Goal: Information Seeking & Learning: Learn about a topic

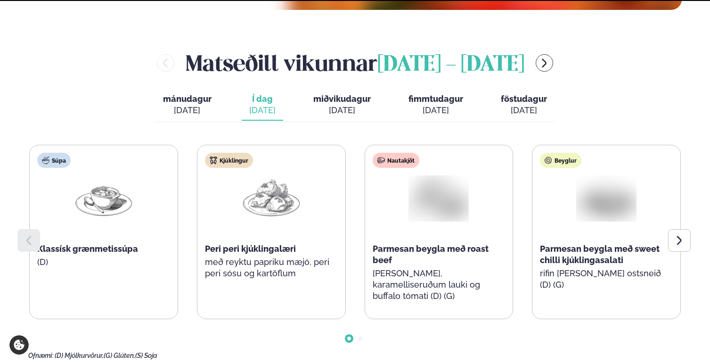
scroll to position [380, 0]
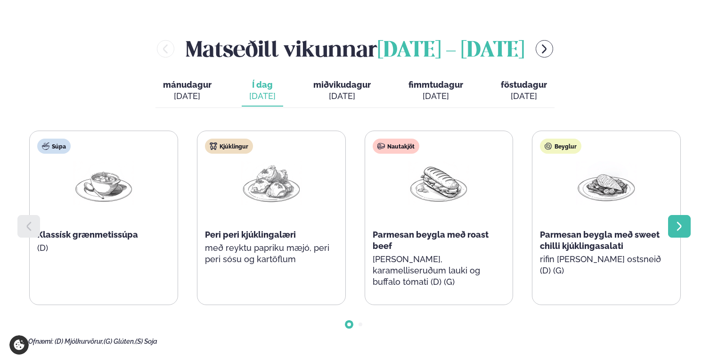
click at [682, 220] on icon at bounding box center [678, 225] width 11 height 11
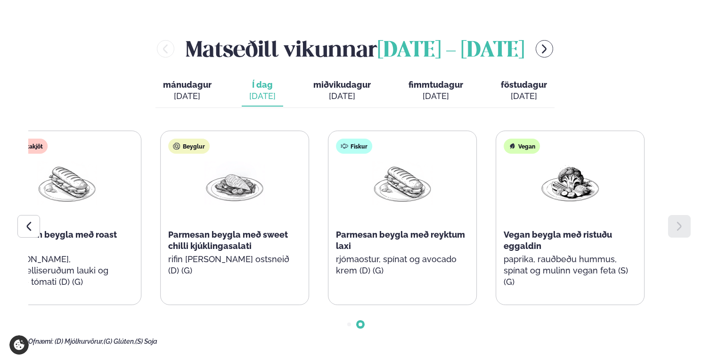
click at [419, 218] on div "Fiskur Parmesan beygla með reyktum laxi rjómaostur, spínat og avocado krem (D) …" at bounding box center [402, 212] width 148 height 162
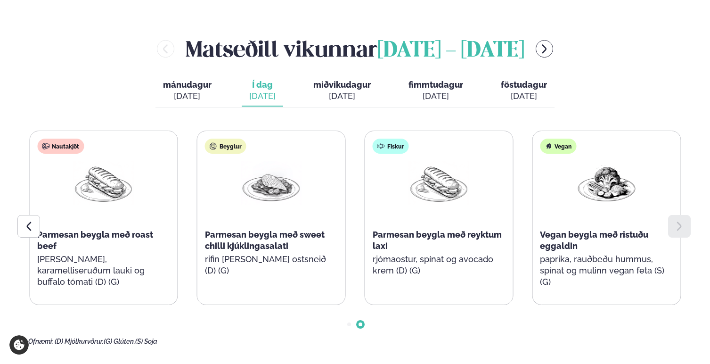
click at [614, 216] on div "Súpa Klassísk grænmetissúpa (D) Kjúklingur Peri peri kjúklingalæri með reyktu p…" at bounding box center [354, 217] width 653 height 174
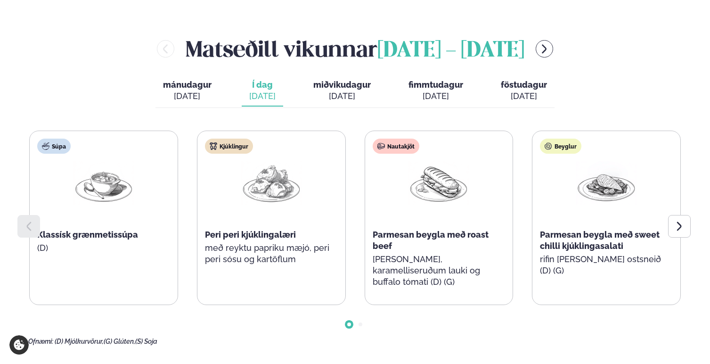
click at [339, 87] on span "miðvikudagur" at bounding box center [341, 85] width 57 height 10
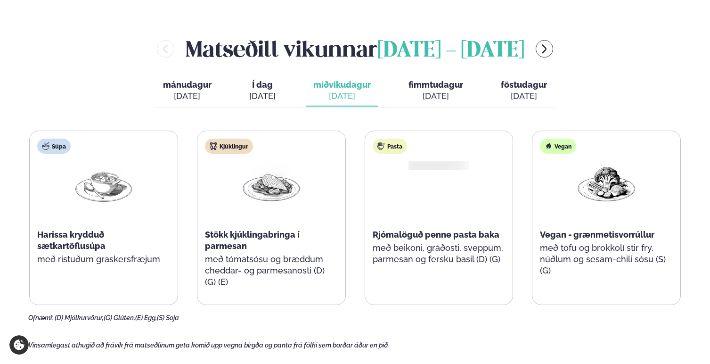
scroll to position [383, 0]
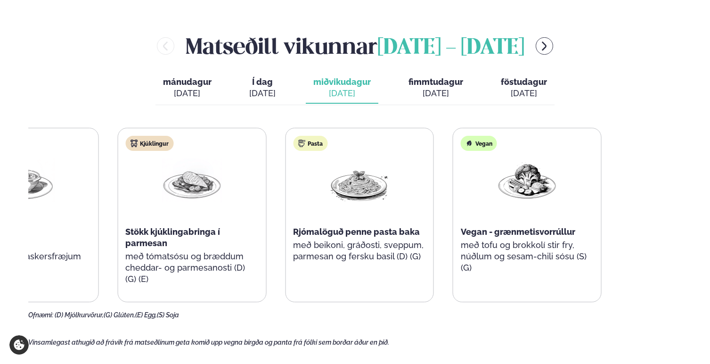
click at [163, 185] on div "Súpa Harissa krydduð sætkartöflusúpa með ristuðum graskersfræjum Kjúklingur Stö…" at bounding box center [275, 215] width 651 height 174
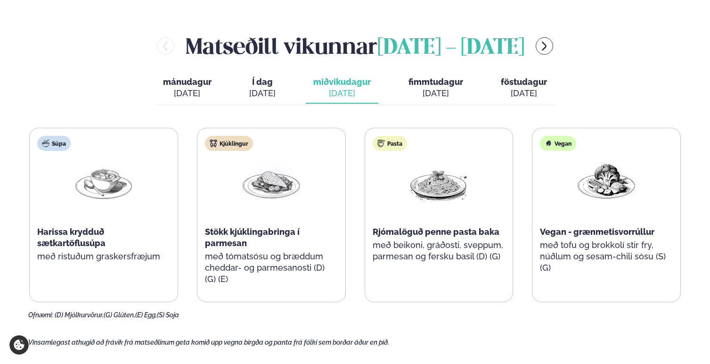
click at [249, 91] on div "[DATE]" at bounding box center [262, 93] width 26 height 11
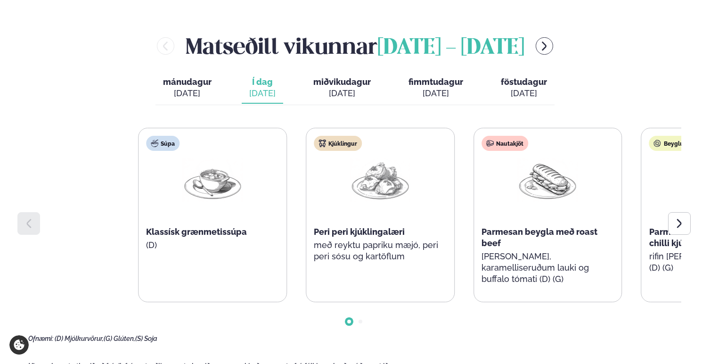
click at [503, 217] on div "Súpa Klassísk grænmetissúpa (D) Kjúklingur Peri peri kjúklingalæri með reyktu p…" at bounding box center [463, 215] width 651 height 174
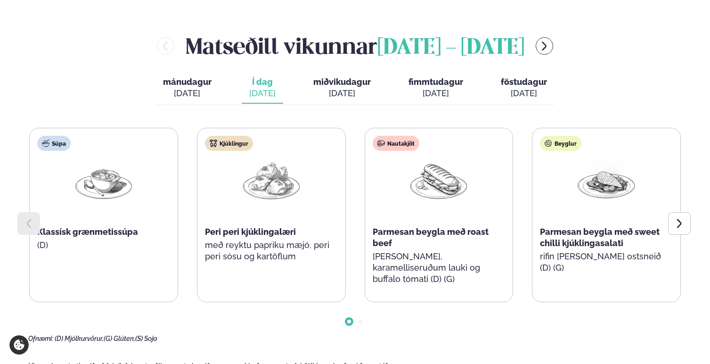
click at [328, 94] on div "[DATE]" at bounding box center [341, 93] width 57 height 11
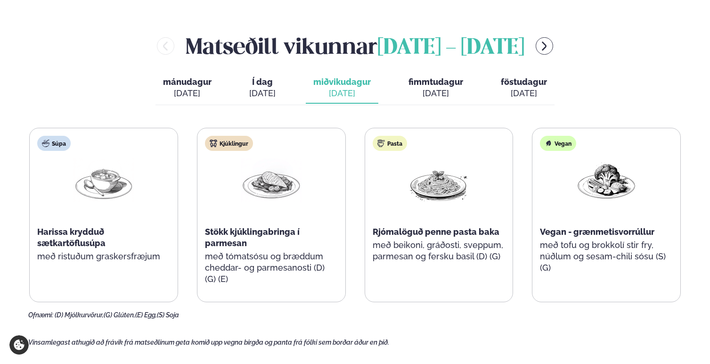
click at [291, 83] on div "mánudagur mán. [DATE] Í dag Í d. [DATE] miðvikudagur mið. [DATE] fimmtudagur fi…" at bounding box center [354, 89] width 399 height 32
click at [267, 90] on div "[DATE]" at bounding box center [262, 93] width 26 height 11
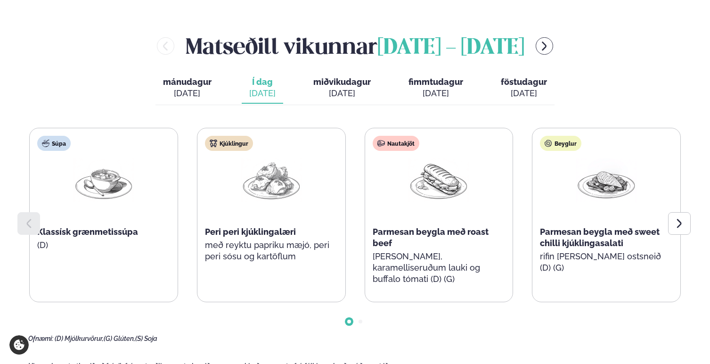
click at [365, 219] on div "Nautakjöt Parmesan beygla með roast beef basil pestó, karamelliseruðum lauki og…" at bounding box center [439, 214] width 148 height 173
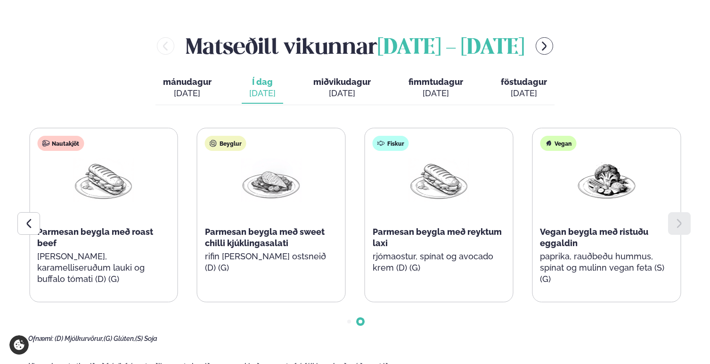
click at [381, 95] on div "mánudagur mán. [DATE] Í dag Í d. [DATE] miðvikudagur mið. [DATE] fimmtudagur fi…" at bounding box center [354, 89] width 399 height 32
drag, startPoint x: 335, startPoint y: 76, endPoint x: 233, endPoint y: 5, distance: 124.1
click at [329, 73] on button "miðvikudagur mið. [DATE]" at bounding box center [342, 88] width 73 height 31
